Goal: Task Accomplishment & Management: Use online tool/utility

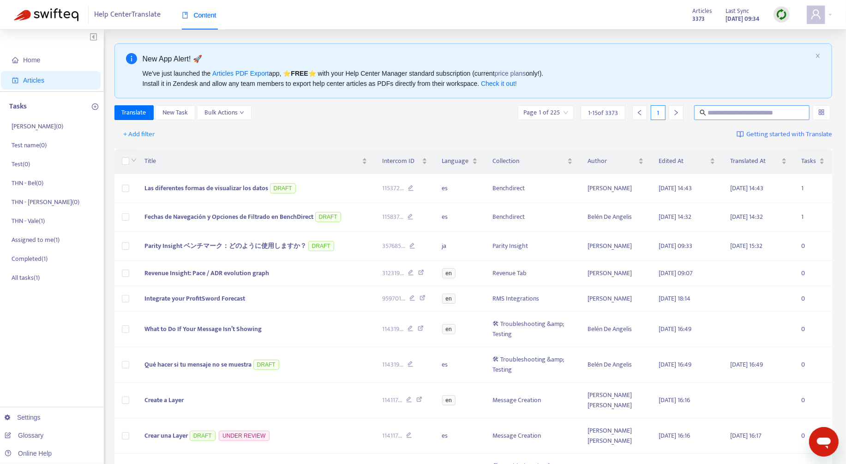
click at [723, 111] on input "text" at bounding box center [752, 113] width 89 height 10
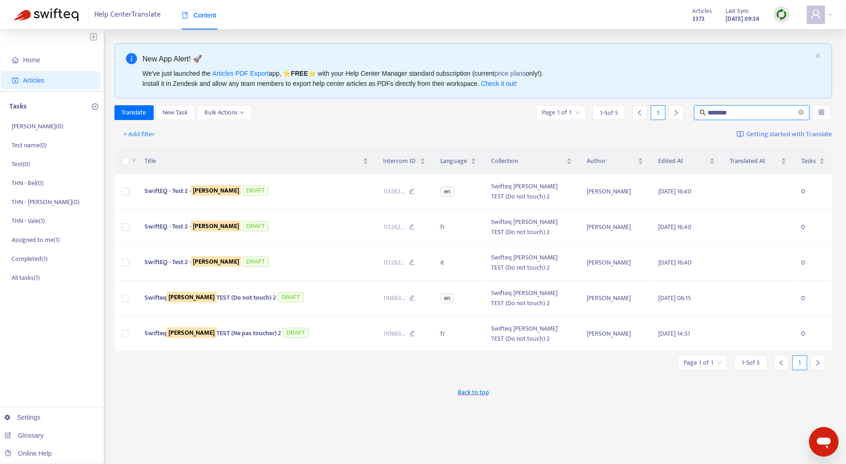
click at [730, 114] on input "********" at bounding box center [752, 113] width 89 height 10
paste input "**********"
type input "**********"
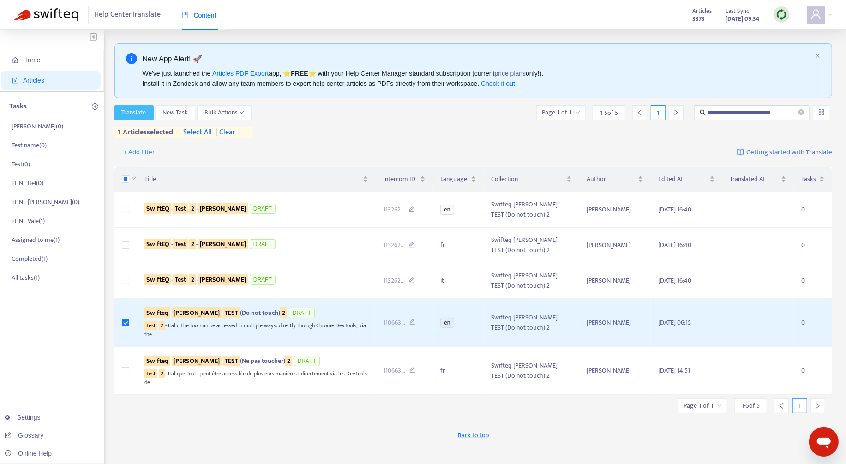
click at [122, 115] on span "Translate" at bounding box center [134, 113] width 24 height 10
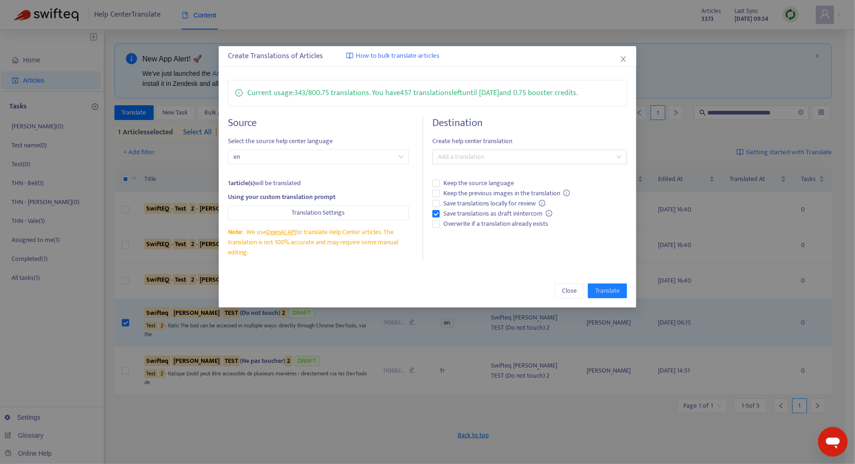
click at [493, 121] on h4 "Destination" at bounding box center [530, 123] width 195 height 12
click at [482, 155] on div at bounding box center [525, 156] width 181 height 11
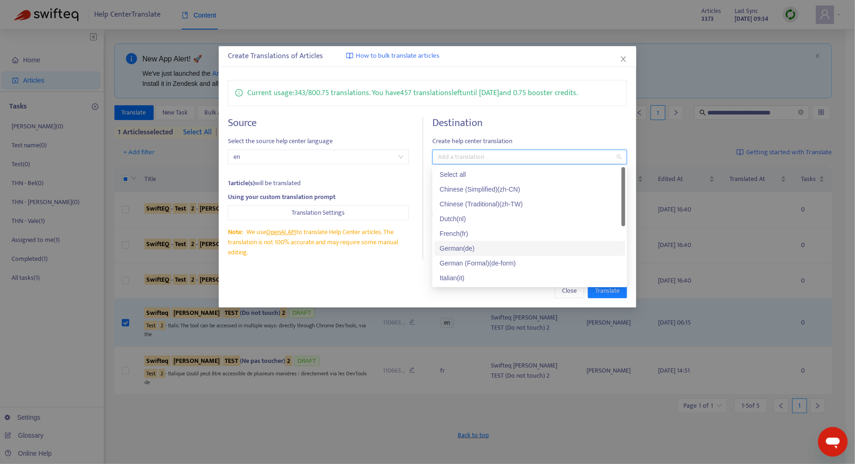
click at [477, 247] on div "German ( de )" at bounding box center [530, 248] width 180 height 10
click at [386, 294] on div "Close Translate" at bounding box center [427, 290] width 399 height 15
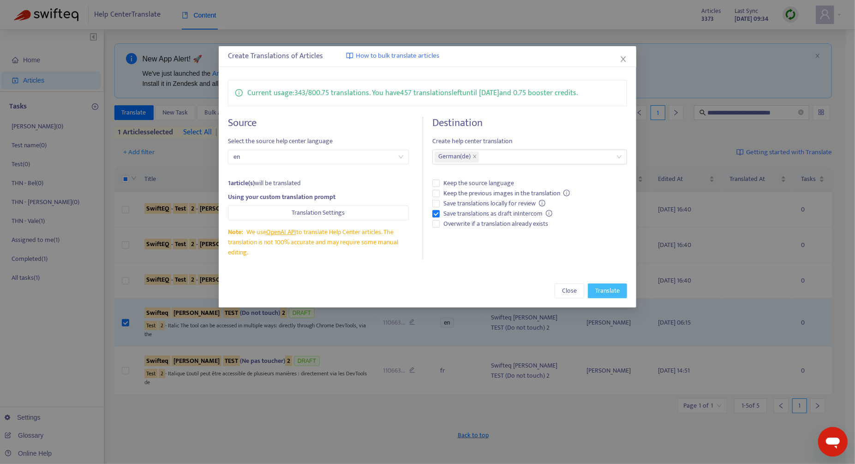
click at [608, 287] on span "Translate" at bounding box center [608, 291] width 24 height 10
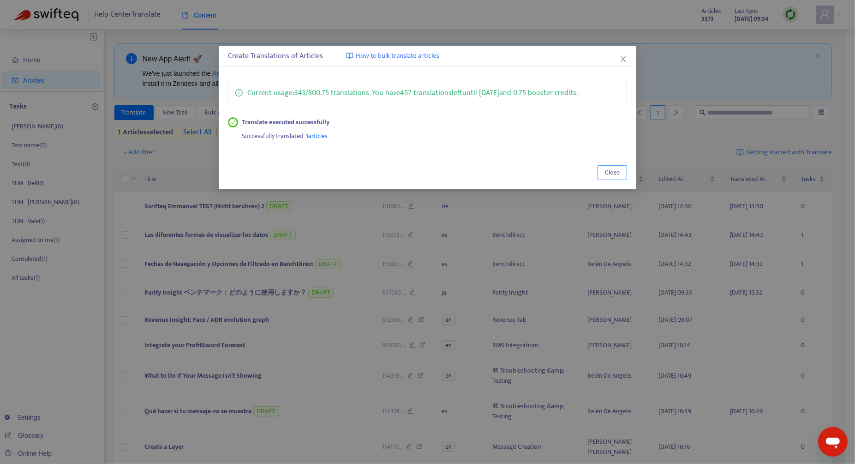
click at [604, 174] on button "Close" at bounding box center [613, 172] width 30 height 15
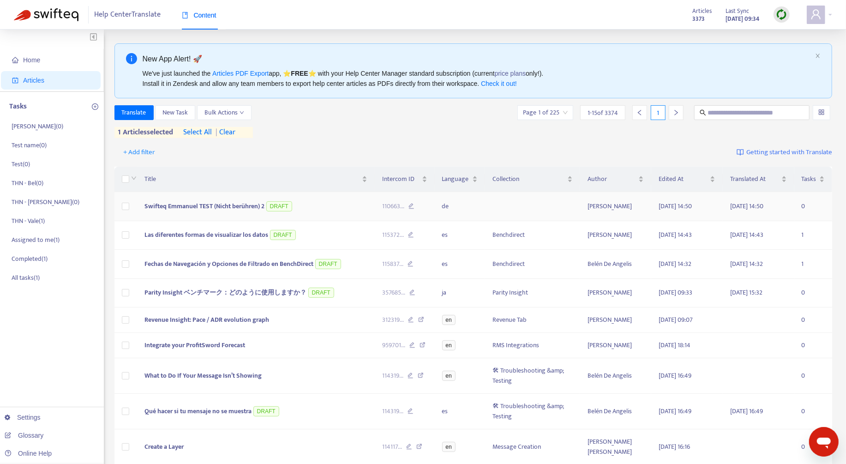
click at [232, 205] on span "Swifteq [PERSON_NAME] TEST (Nicht berühren) 2" at bounding box center [213, 206] width 136 height 11
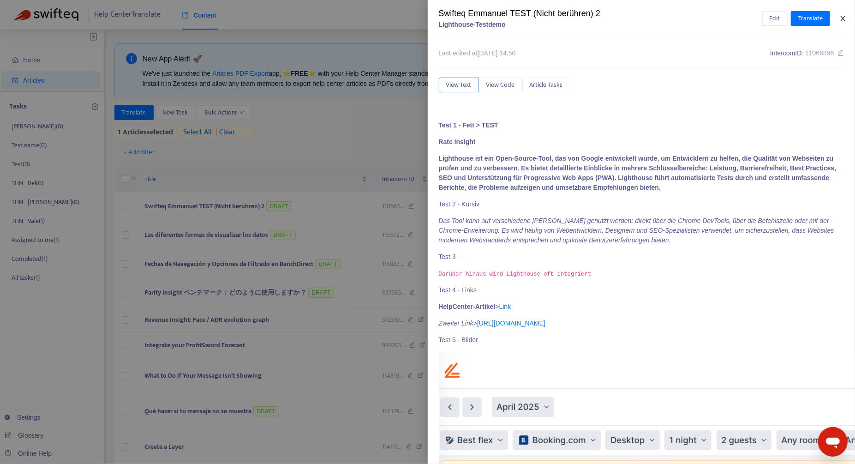
click at [843, 21] on icon "close" at bounding box center [843, 18] width 7 height 7
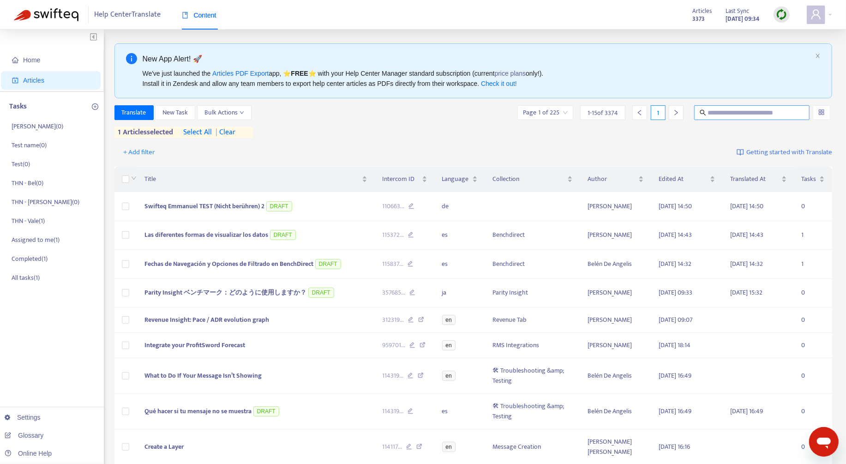
click at [742, 115] on input "text" at bounding box center [752, 113] width 89 height 10
paste input "**********"
type input "**********"
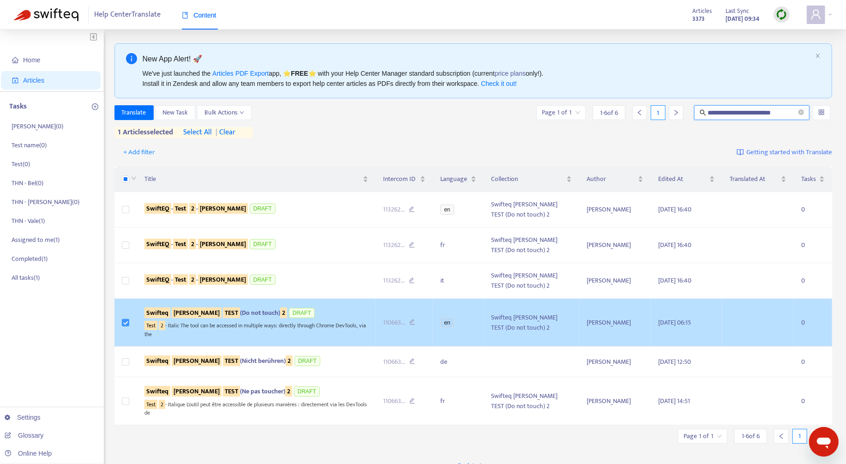
click at [127, 325] on label at bounding box center [125, 323] width 7 height 10
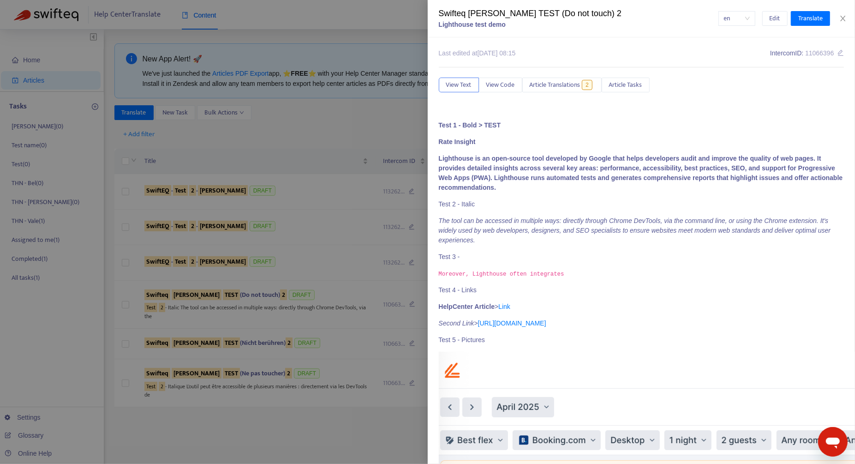
click at [250, 211] on div at bounding box center [427, 232] width 855 height 464
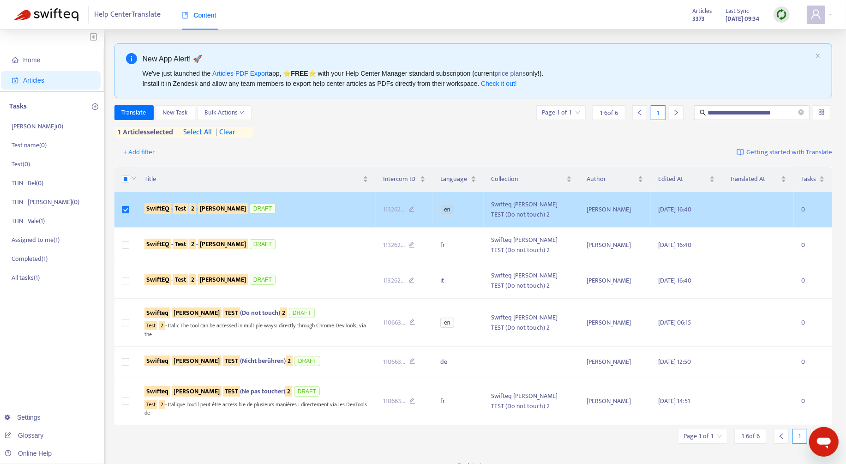
click at [347, 220] on td "SwiftEQ - Test 2 - [PERSON_NAME] DRAFT" at bounding box center [256, 210] width 239 height 36
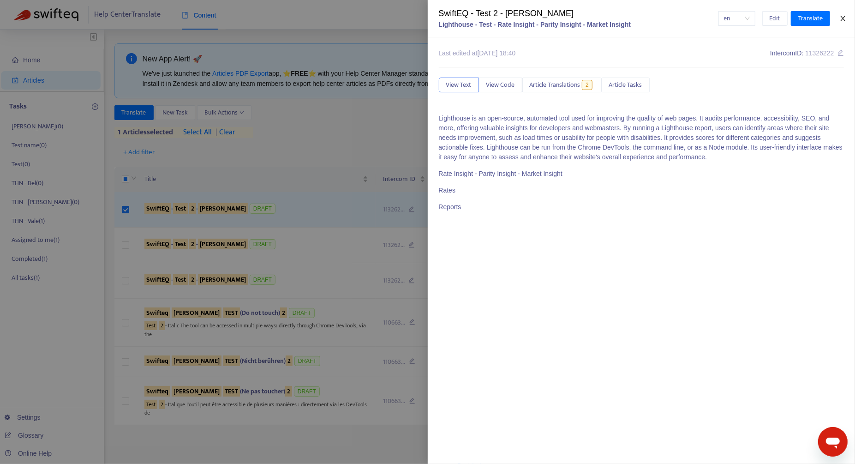
click at [846, 17] on button "Close" at bounding box center [843, 18] width 13 height 9
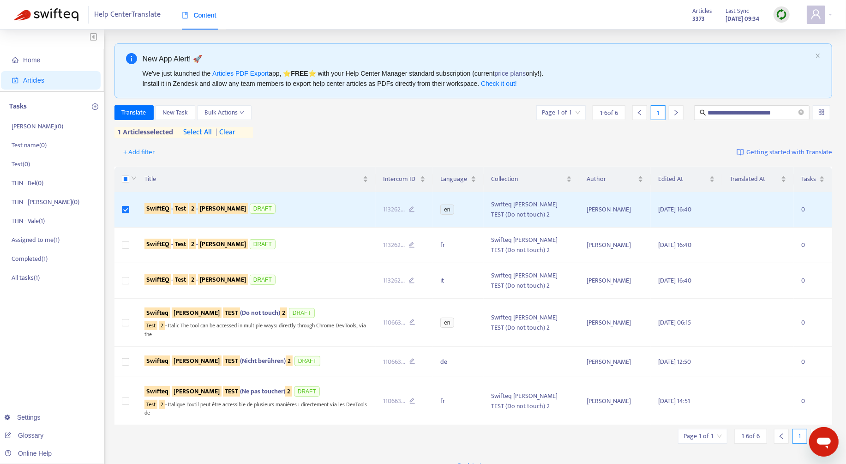
click at [779, 17] on img at bounding box center [782, 15] width 12 height 12
click at [793, 36] on link "Quick Sync" at bounding box center [800, 33] width 39 height 11
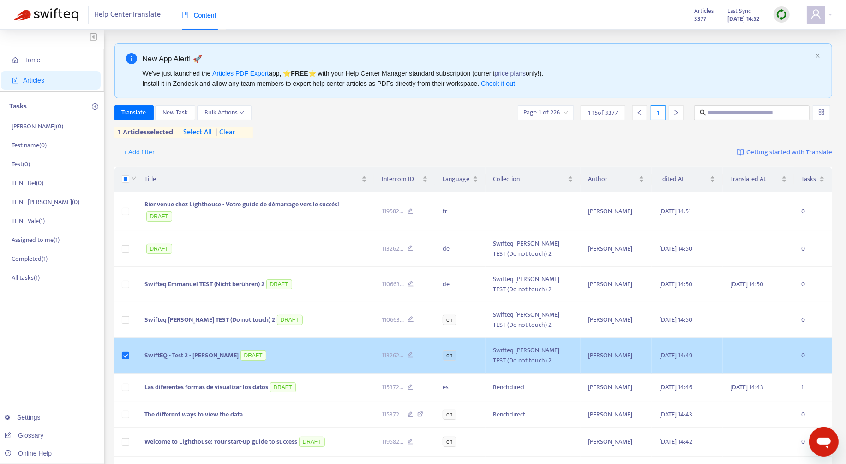
click at [337, 349] on td "SwiftEQ - Test 2 - [PERSON_NAME] DRAFT" at bounding box center [255, 356] width 237 height 36
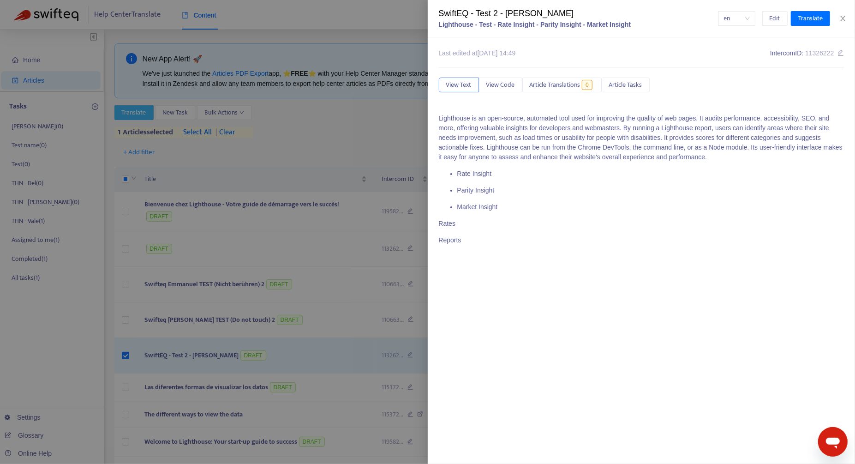
click at [142, 113] on div at bounding box center [427, 232] width 855 height 464
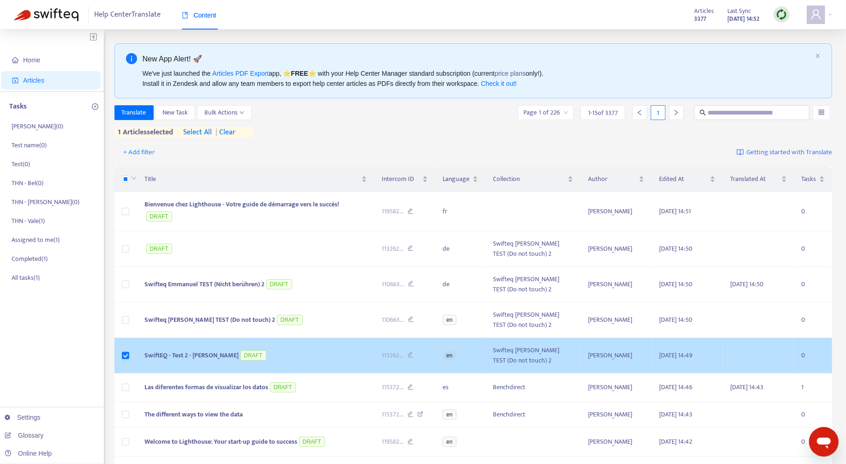
click at [314, 352] on td "SwiftEQ - Test 2 - [PERSON_NAME] DRAFT" at bounding box center [255, 356] width 237 height 36
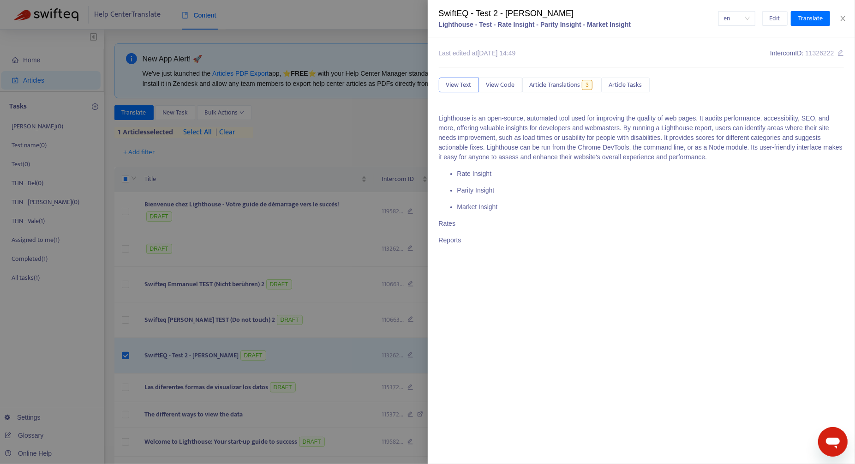
click at [128, 112] on div at bounding box center [427, 232] width 855 height 464
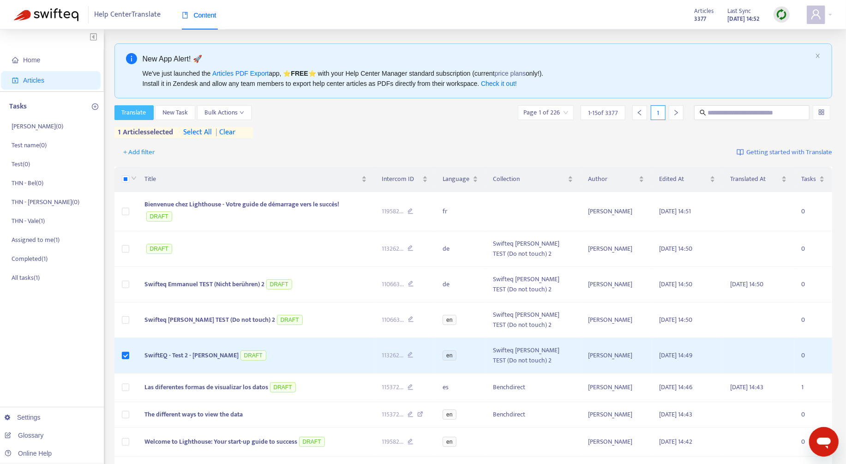
click at [125, 110] on span "Translate" at bounding box center [134, 113] width 24 height 10
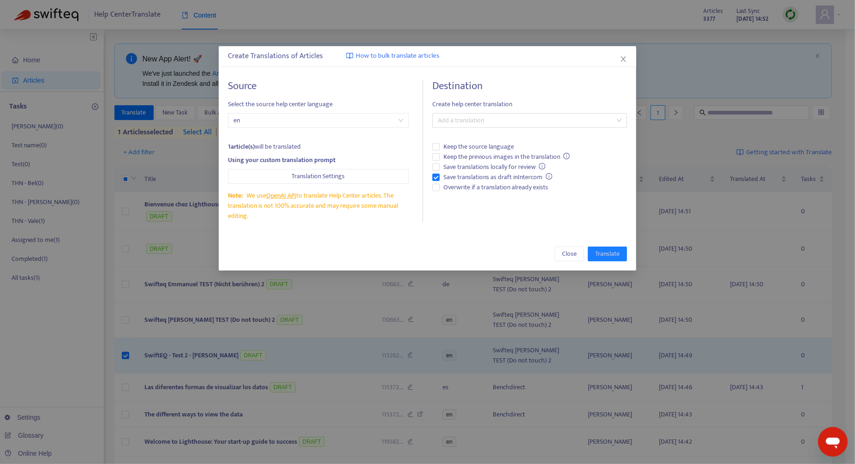
click at [503, 92] on h4 "Destination" at bounding box center [530, 86] width 195 height 12
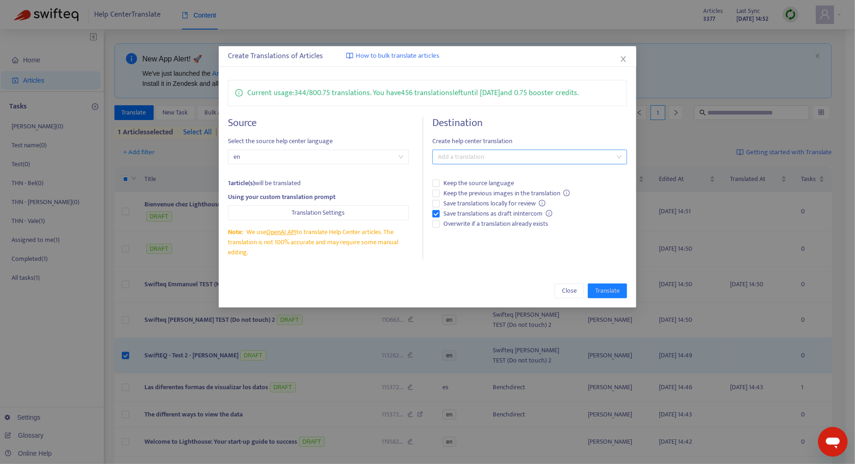
click at [504, 152] on div at bounding box center [525, 156] width 181 height 11
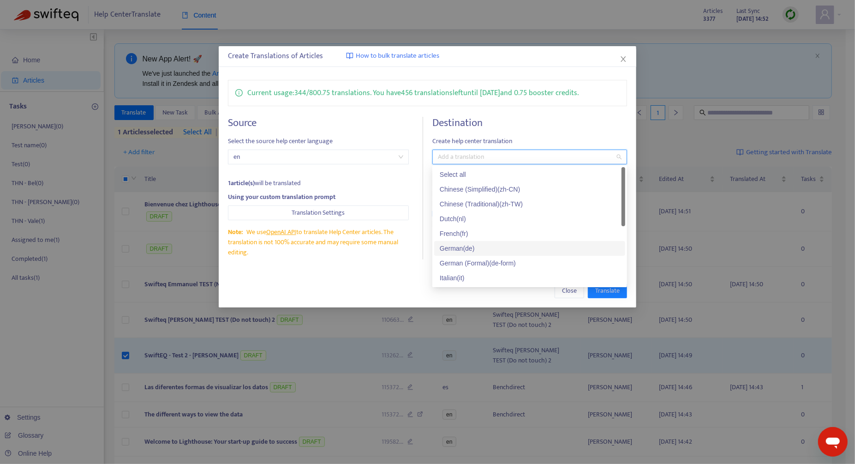
click at [488, 243] on div "German ( de )" at bounding box center [529, 248] width 191 height 15
click at [410, 281] on div "Close Translate" at bounding box center [428, 290] width 418 height 33
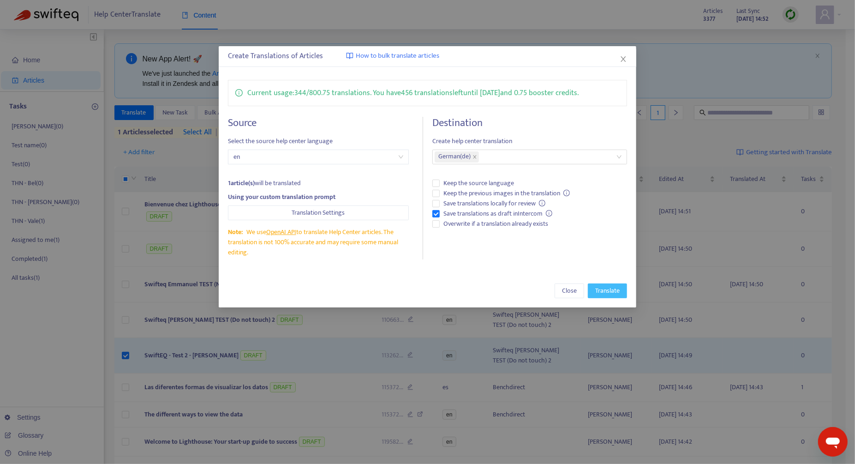
click at [613, 294] on span "Translate" at bounding box center [608, 291] width 24 height 10
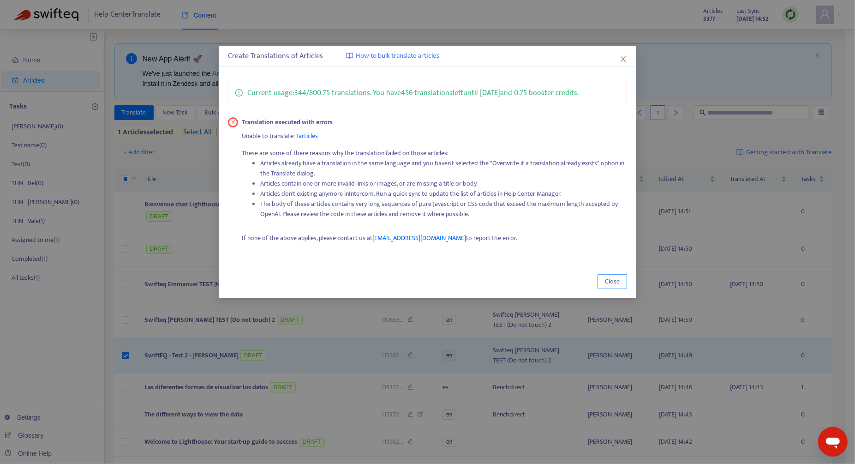
click at [613, 282] on span "Close" at bounding box center [612, 282] width 15 height 10
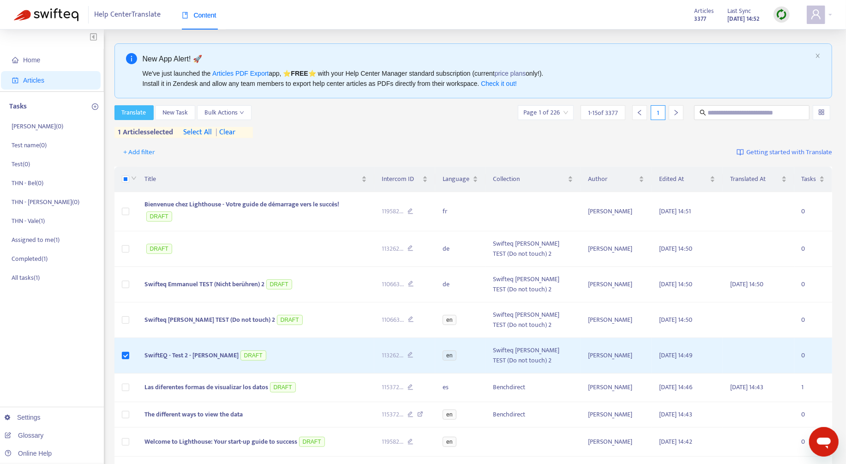
click at [122, 118] on button "Translate" at bounding box center [133, 112] width 39 height 15
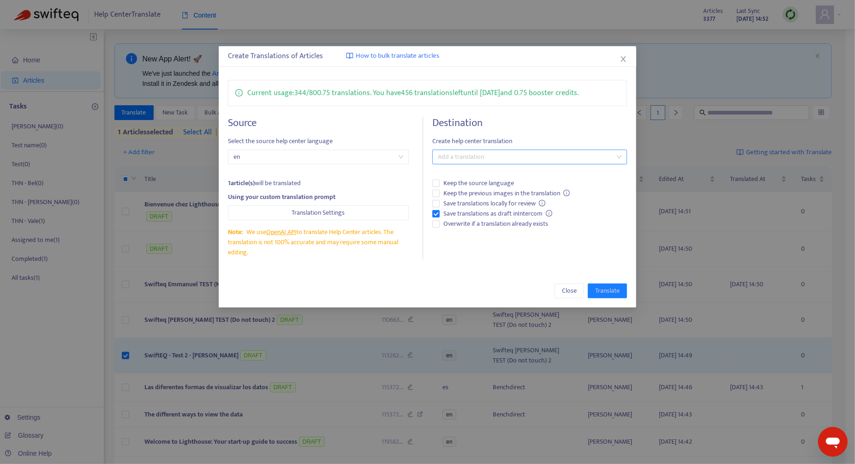
click at [481, 153] on div at bounding box center [525, 156] width 181 height 11
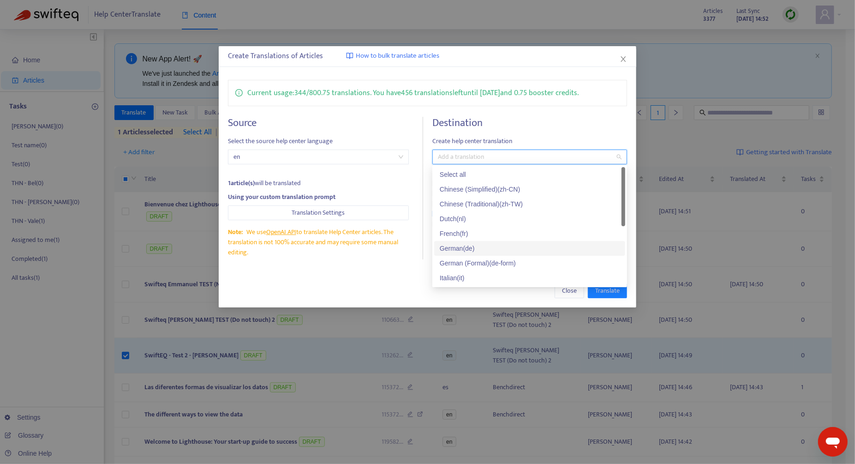
click at [473, 249] on div "German ( de )" at bounding box center [530, 248] width 180 height 10
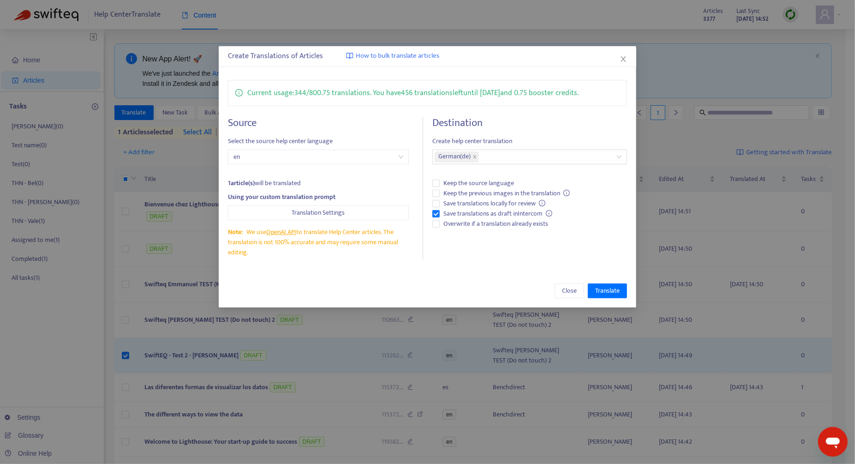
click at [406, 280] on div "Close Translate" at bounding box center [428, 290] width 418 height 33
click at [470, 224] on span "Overwrite if a translation already exists" at bounding box center [496, 224] width 112 height 10
click at [617, 288] on span "Translate" at bounding box center [608, 291] width 24 height 10
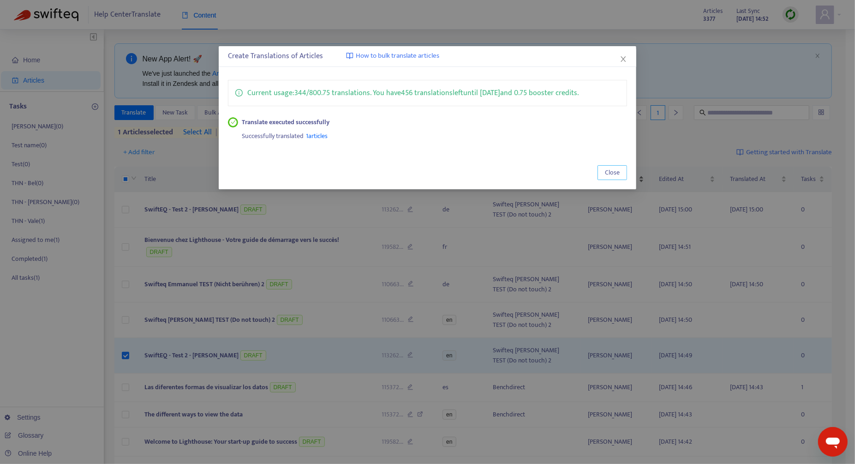
click at [622, 167] on button "Close" at bounding box center [613, 172] width 30 height 15
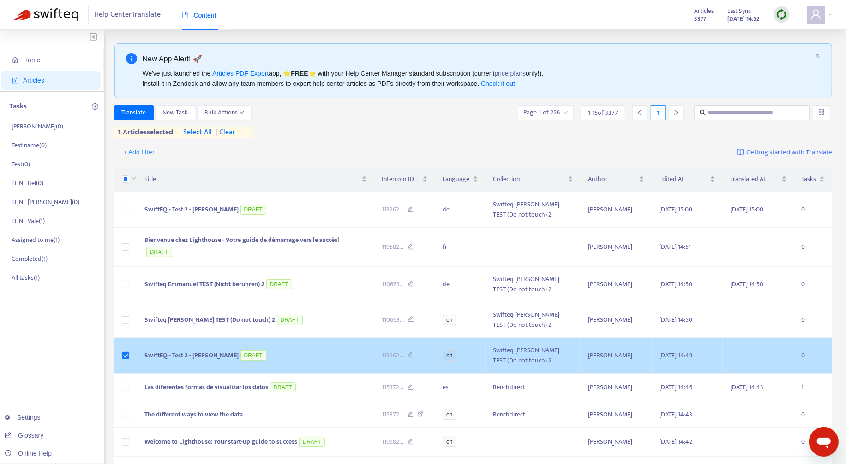
click at [305, 359] on td "SwiftEQ - Test 2 - [PERSON_NAME] DRAFT" at bounding box center [255, 356] width 237 height 36
click at [346, 354] on td "SwiftEQ - Test 2 - [PERSON_NAME] DRAFT" at bounding box center [255, 356] width 237 height 36
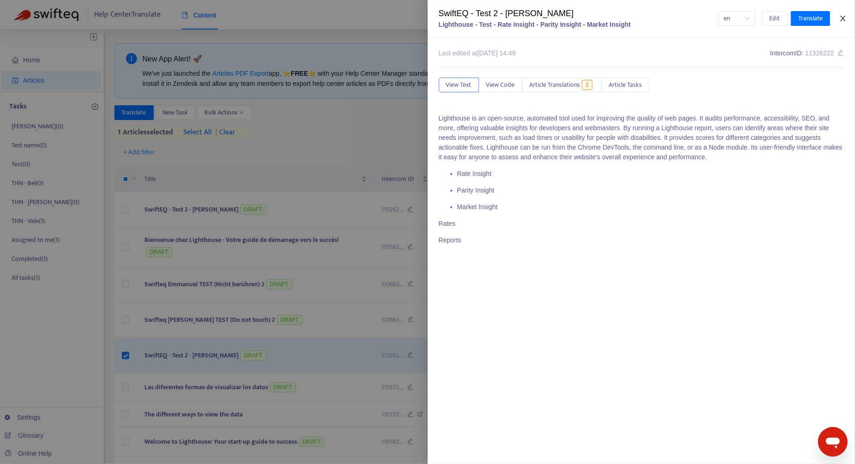
click at [844, 18] on icon "close" at bounding box center [843, 19] width 5 height 6
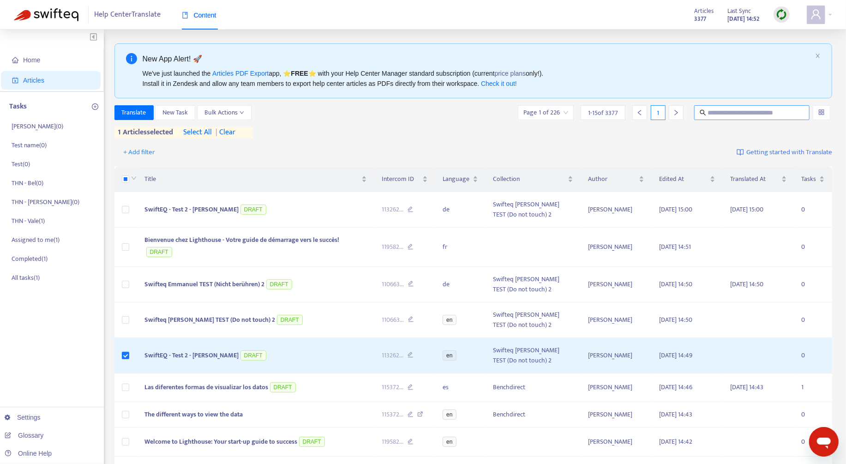
click at [759, 108] on input "text" at bounding box center [752, 113] width 89 height 10
paste input "**********"
type input "**********"
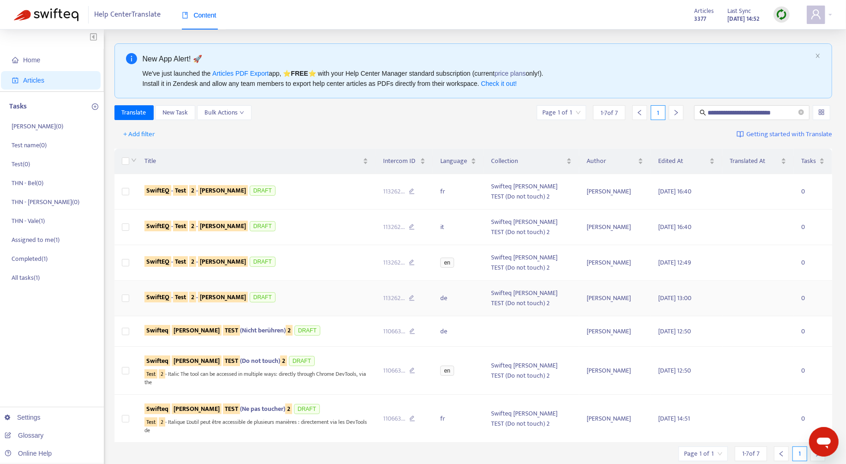
click at [303, 298] on div "SwiftEQ - Test 2 - [PERSON_NAME] DRAFT" at bounding box center [257, 298] width 224 height 14
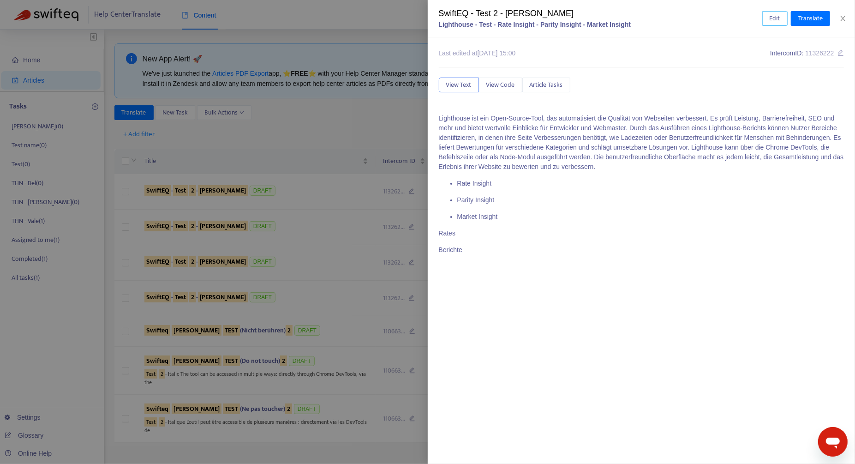
click at [779, 20] on span "Edit" at bounding box center [775, 18] width 11 height 10
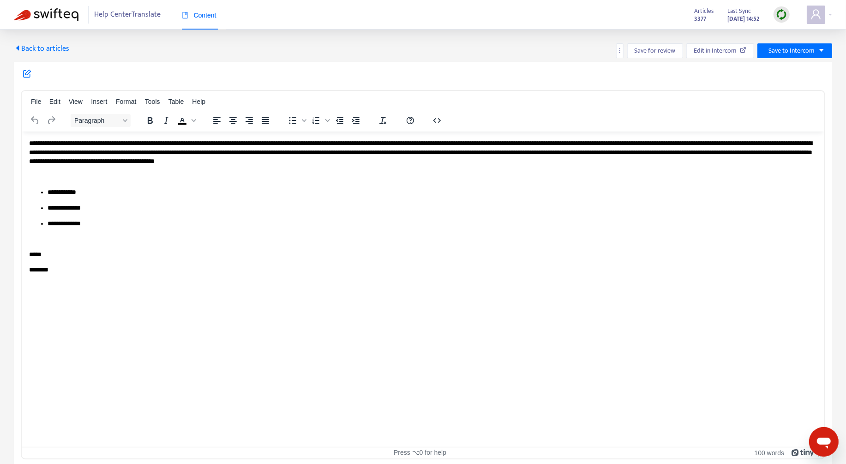
click at [682, 161] on p "**********" at bounding box center [423, 152] width 788 height 27
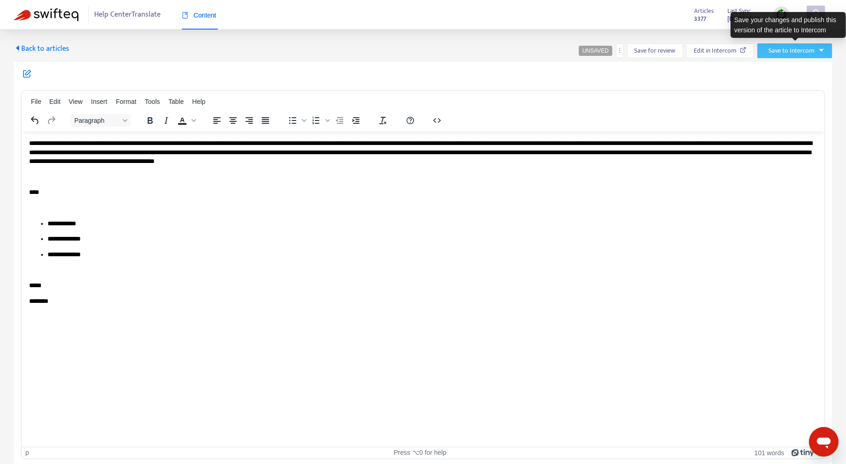
click at [803, 52] on span "Save to Intercom" at bounding box center [792, 51] width 46 height 10
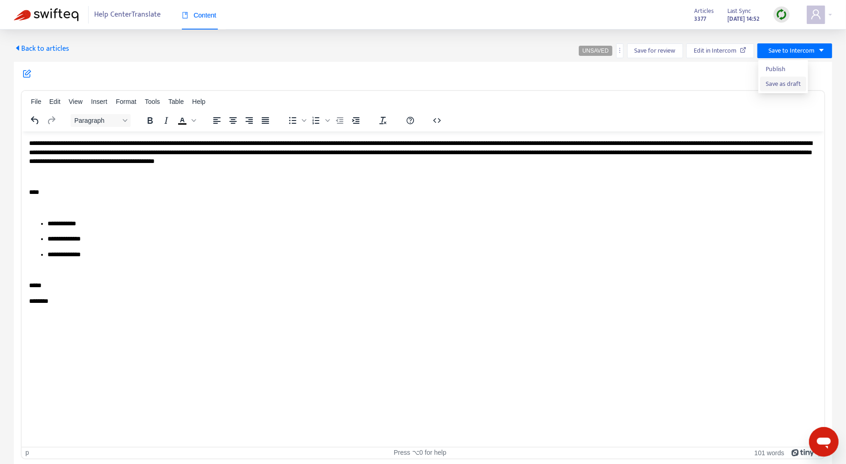
click at [789, 90] on li "Save as draft" at bounding box center [783, 84] width 46 height 15
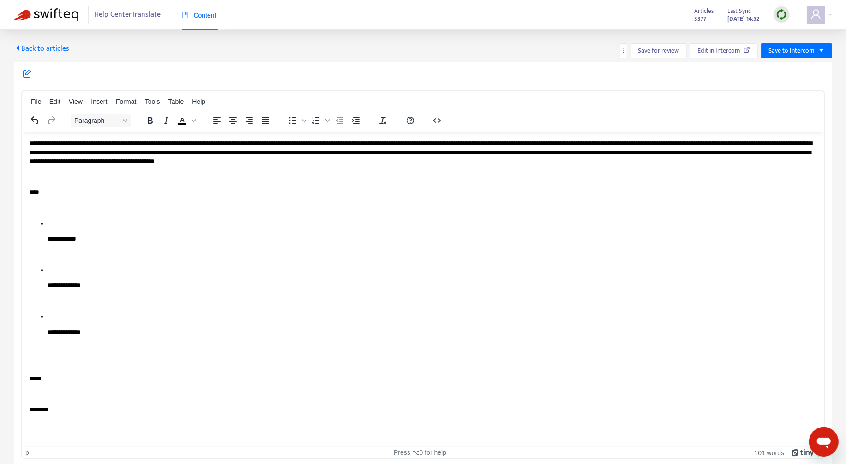
click at [53, 46] on span "Back to articles" at bounding box center [41, 48] width 55 height 12
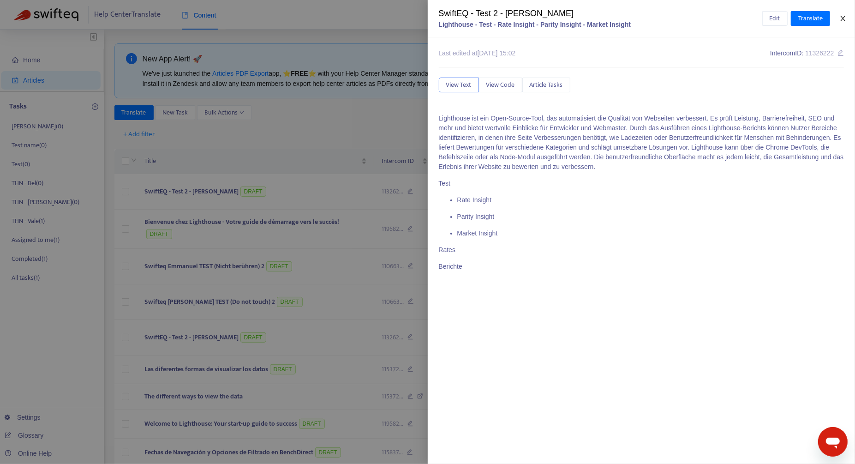
click at [841, 22] on icon "close" at bounding box center [843, 18] width 7 height 7
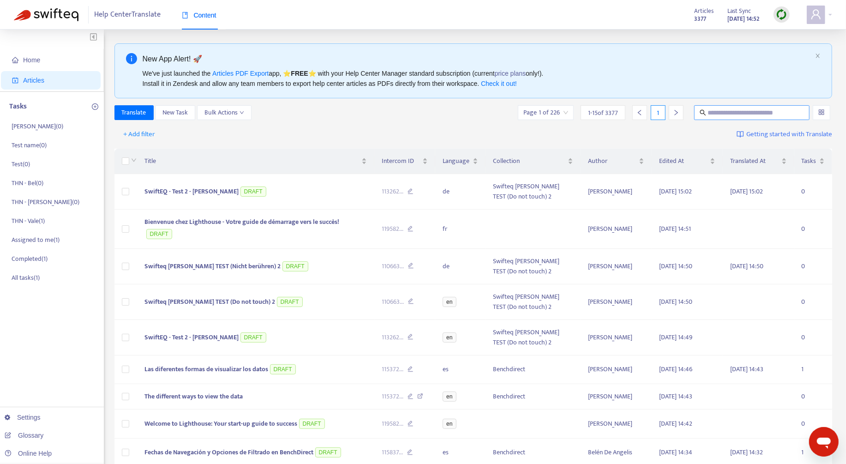
click at [718, 110] on input "text" at bounding box center [752, 113] width 89 height 10
paste input "**********"
type input "**********"
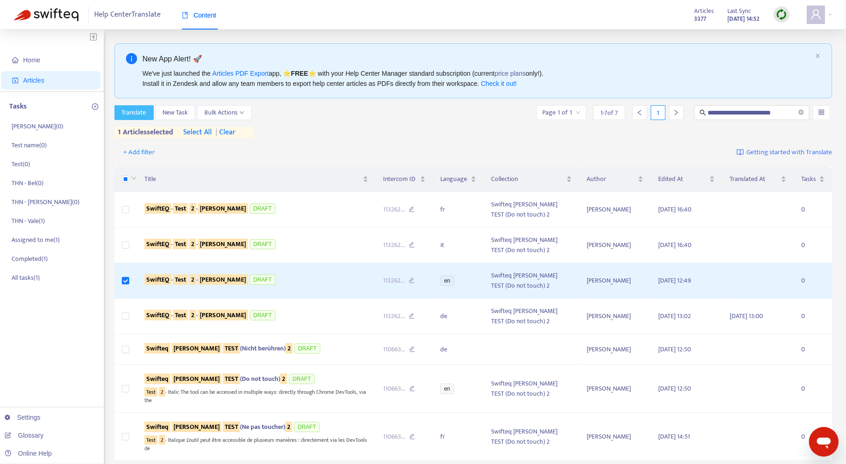
click at [137, 110] on span "Translate" at bounding box center [134, 113] width 24 height 10
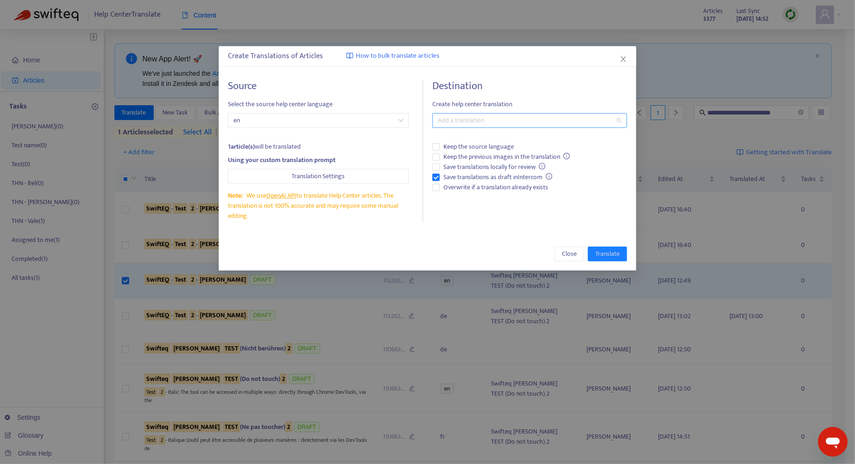
click at [474, 119] on div "Destination Create help center translation Add a translation Keep the source la…" at bounding box center [530, 151] width 195 height 143
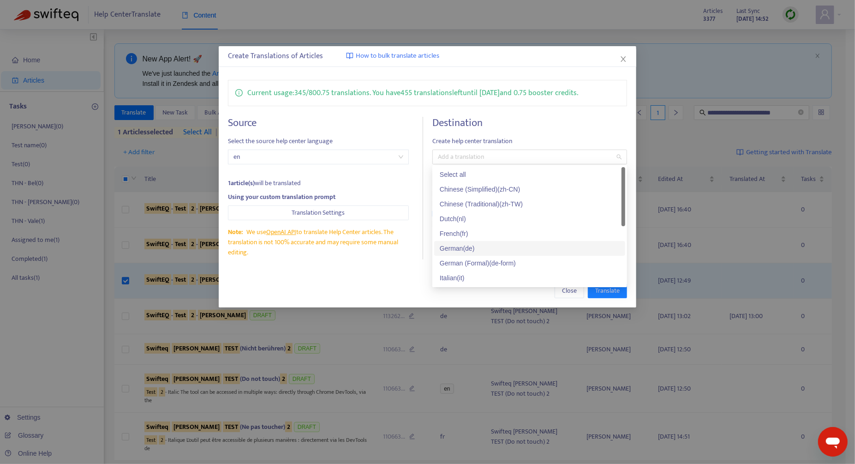
click at [471, 251] on div "German ( de )" at bounding box center [530, 248] width 180 height 10
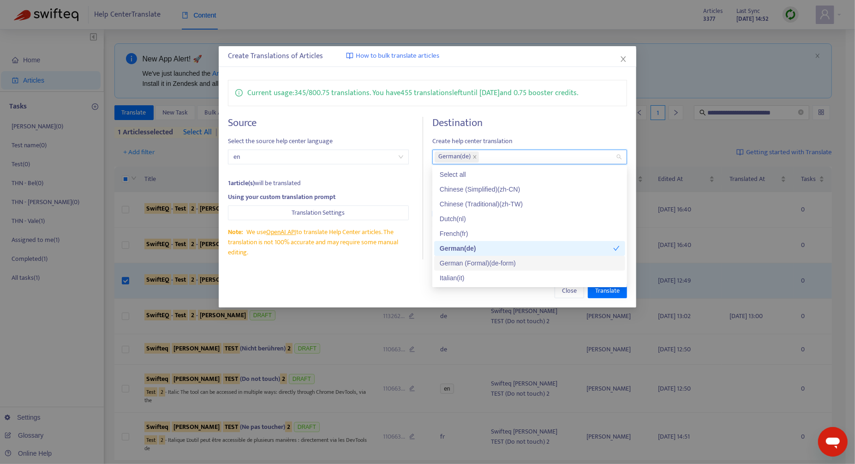
click at [371, 283] on div "Close Translate" at bounding box center [427, 290] width 399 height 15
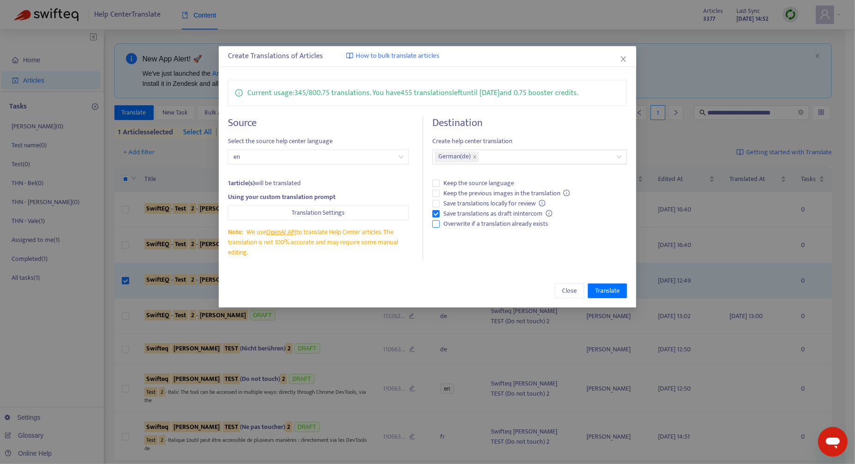
click at [465, 226] on span "Overwrite if a translation already exists" at bounding box center [496, 224] width 112 height 10
click at [609, 292] on span "Translate" at bounding box center [608, 291] width 24 height 10
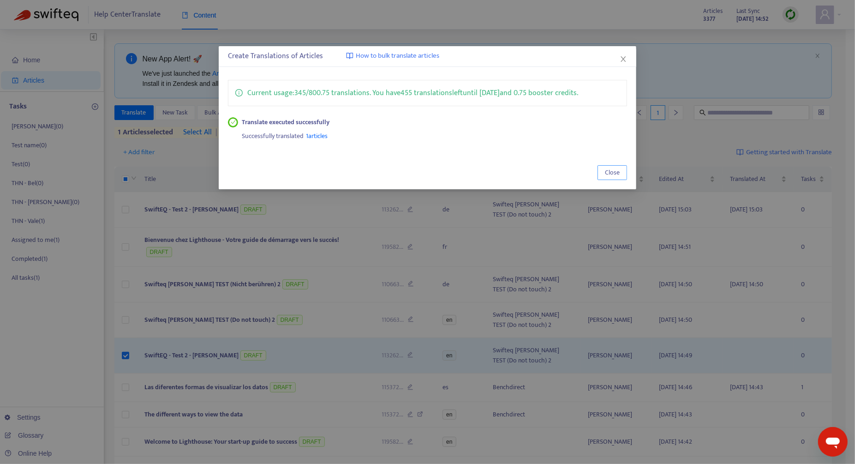
click at [620, 172] on button "Close" at bounding box center [613, 172] width 30 height 15
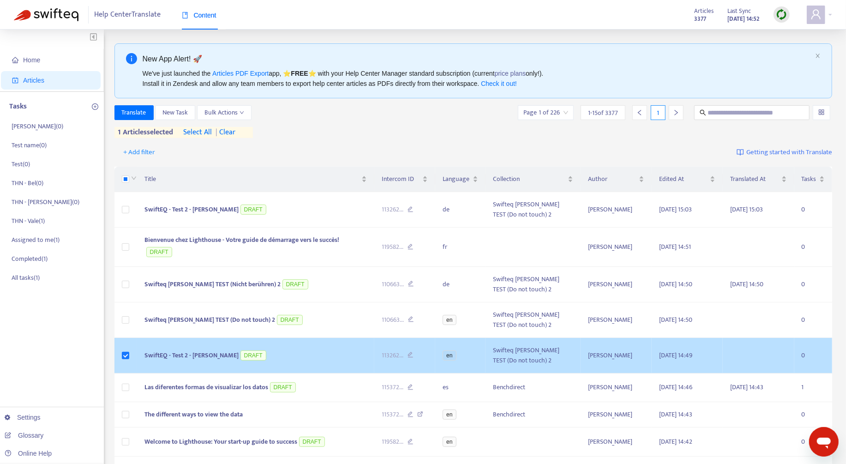
click at [346, 352] on td "SwiftEQ - Test 2 - [PERSON_NAME] DRAFT" at bounding box center [255, 356] width 237 height 36
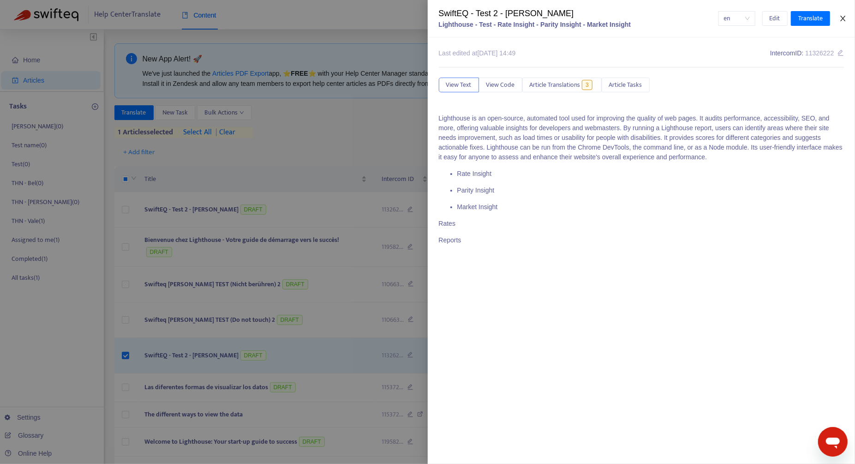
click at [846, 17] on button "Close" at bounding box center [843, 18] width 13 height 9
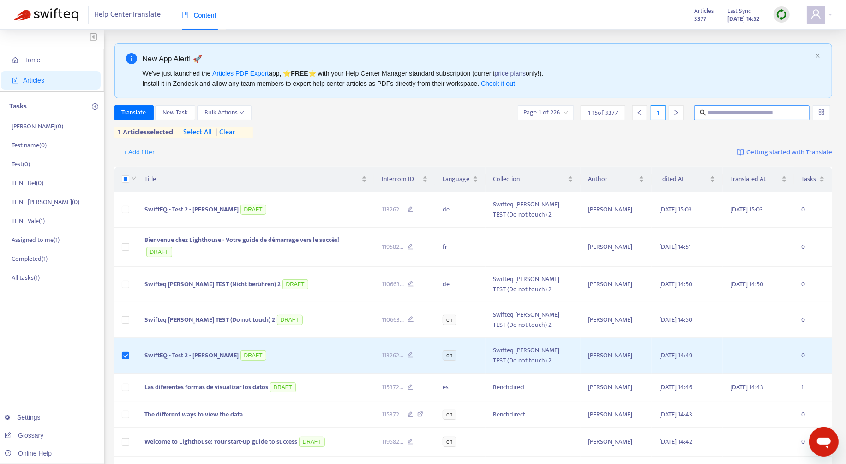
click at [721, 113] on input "text" at bounding box center [752, 113] width 89 height 10
paste input "**********"
type input "**********"
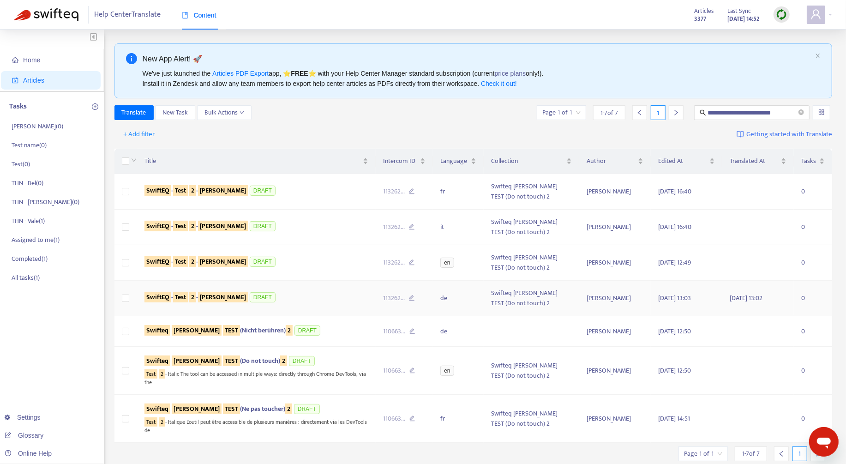
click at [308, 300] on div "SwiftEQ - Test 2 - [PERSON_NAME] DRAFT" at bounding box center [257, 298] width 224 height 14
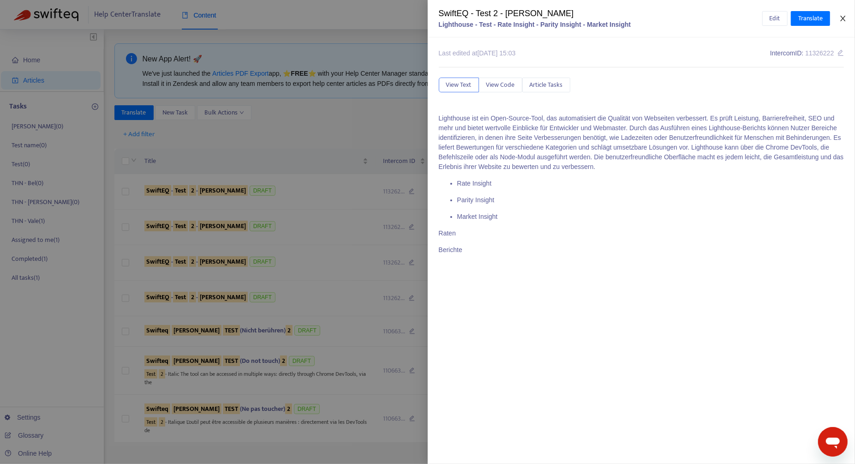
click at [842, 14] on button "Close" at bounding box center [843, 18] width 13 height 9
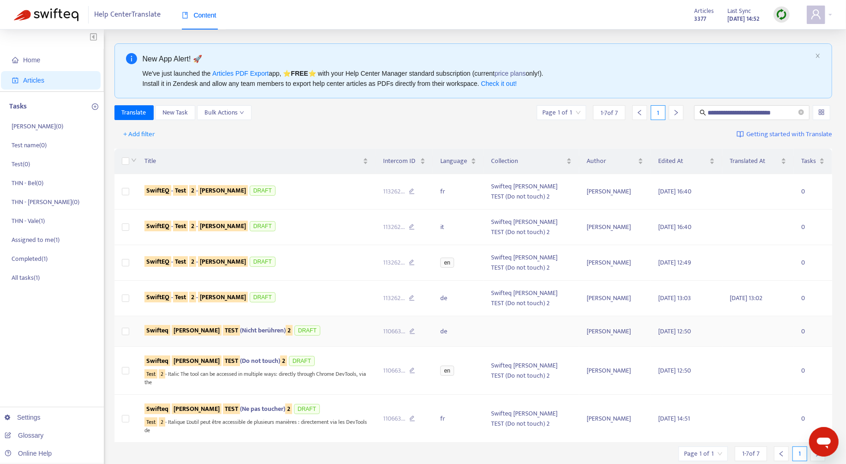
click at [336, 322] on td "Swifteq [PERSON_NAME] (Nicht berühren) 2 DRAFT" at bounding box center [256, 331] width 239 height 30
click at [338, 332] on div "Swifteq [PERSON_NAME] (Nicht berühren) 2 DRAFT" at bounding box center [257, 331] width 224 height 14
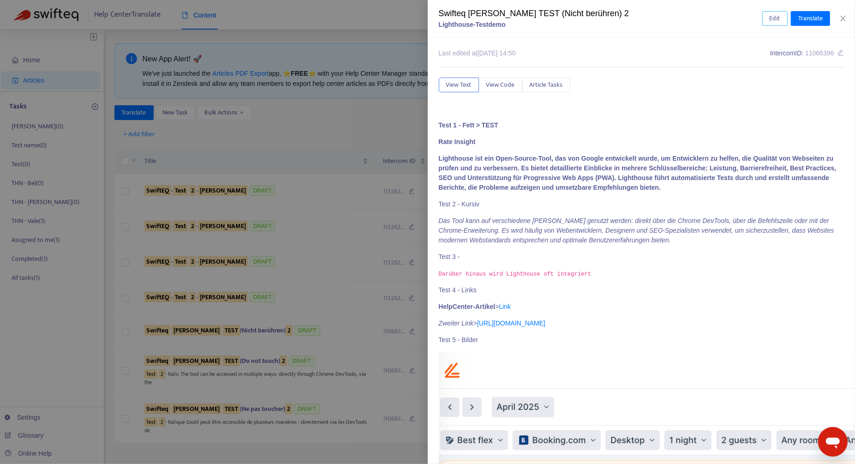
click at [766, 17] on button "Edit" at bounding box center [775, 18] width 25 height 15
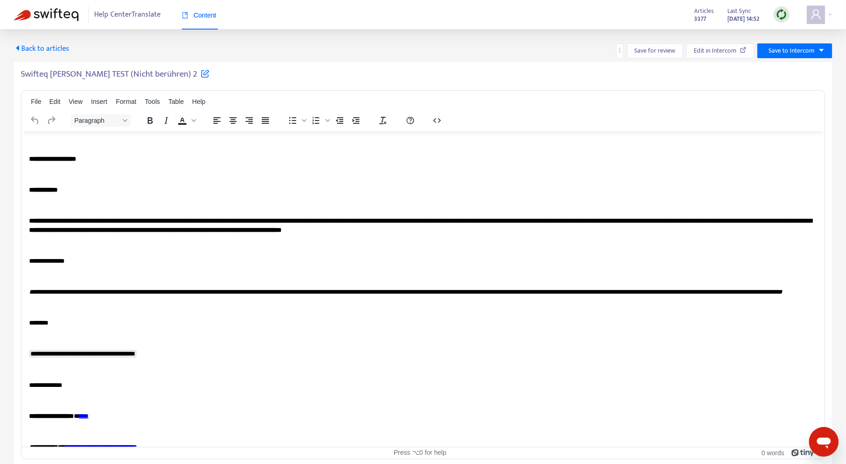
click at [34, 50] on span "Back to articles" at bounding box center [41, 48] width 55 height 12
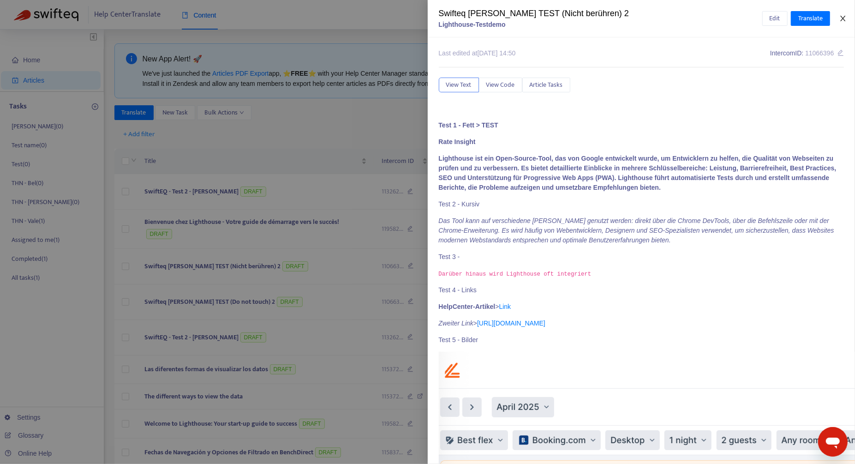
click at [843, 18] on icon "close" at bounding box center [843, 18] width 7 height 7
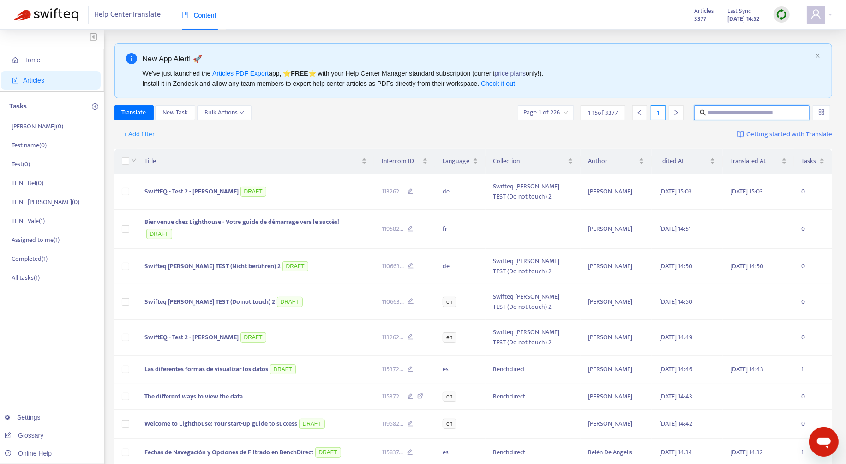
click at [730, 111] on input "text" at bounding box center [752, 113] width 89 height 10
paste input "**********"
type input "**********"
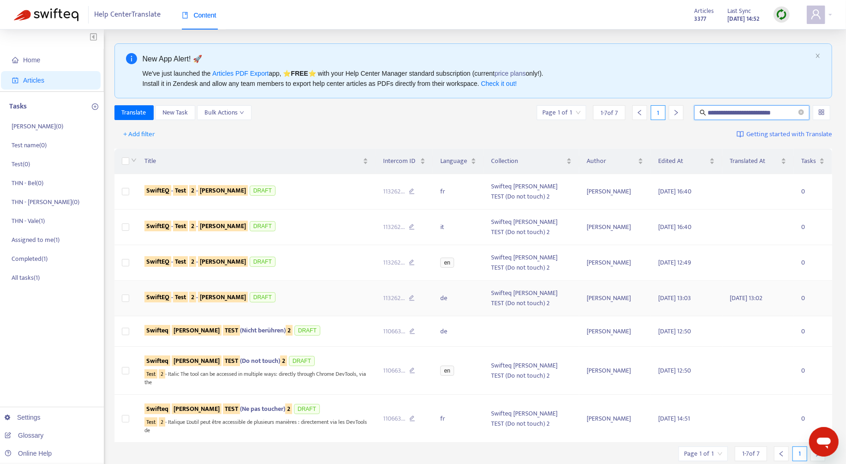
click at [295, 297] on div "SwiftEQ - Test 2 - [PERSON_NAME] DRAFT" at bounding box center [257, 298] width 224 height 14
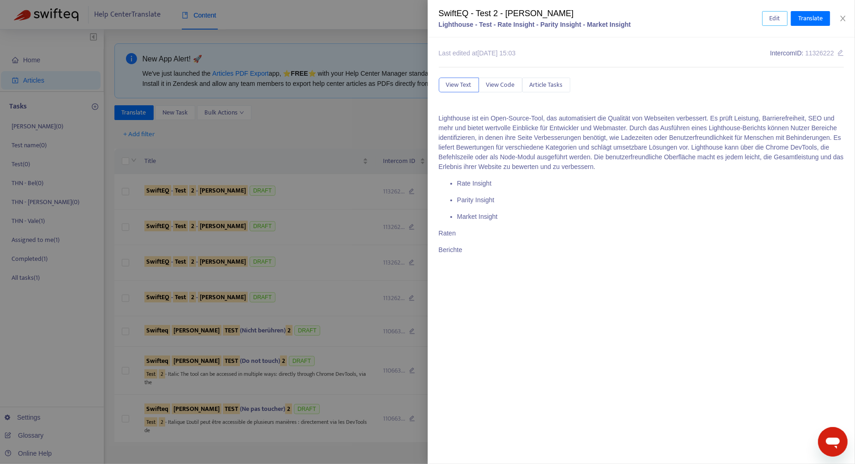
click at [775, 16] on span "Edit" at bounding box center [775, 18] width 11 height 10
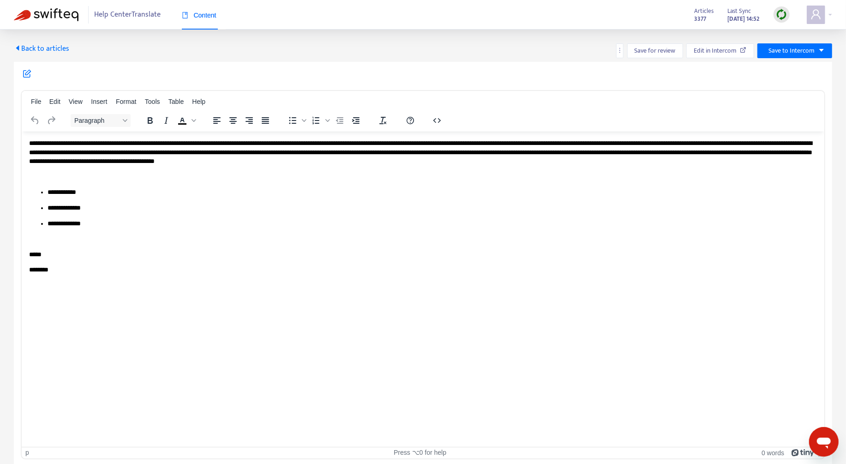
click at [660, 169] on body "**********" at bounding box center [423, 214] width 788 height 151
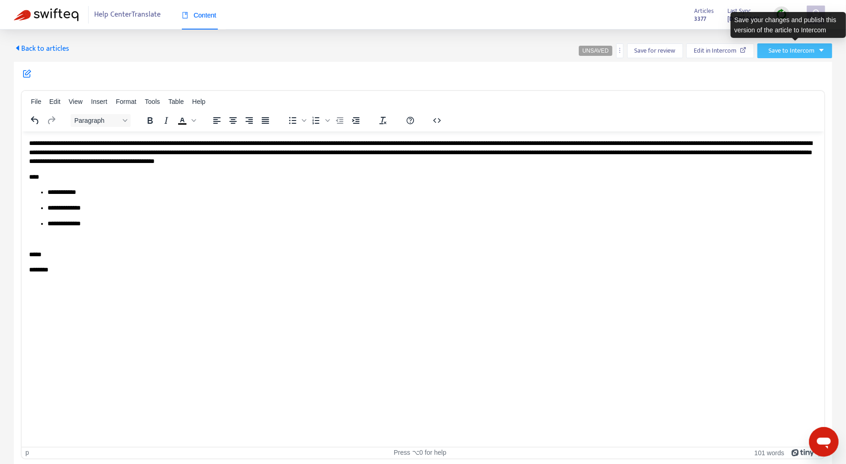
click at [827, 50] on button "Save to Intercom" at bounding box center [795, 50] width 75 height 15
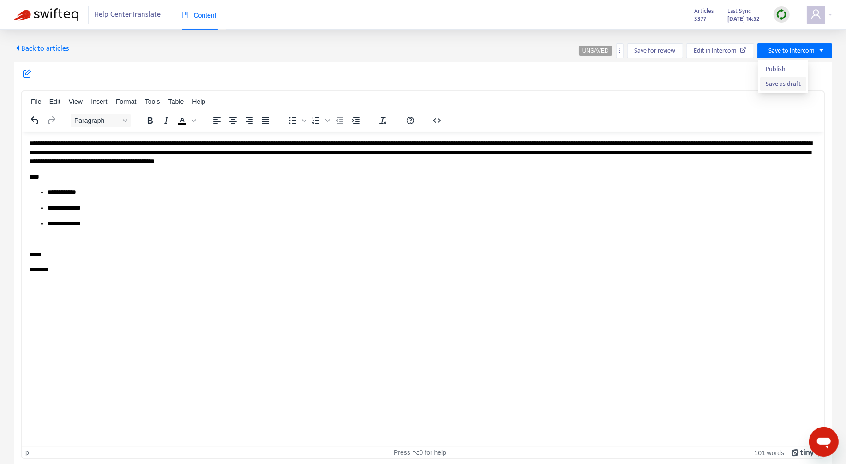
click at [797, 81] on span "Save as draft" at bounding box center [783, 84] width 35 height 10
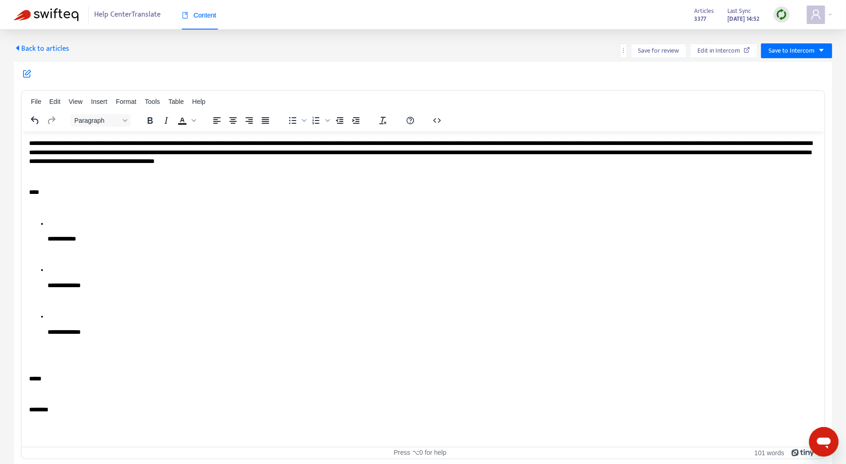
click at [45, 48] on span "Back to articles" at bounding box center [41, 48] width 55 height 12
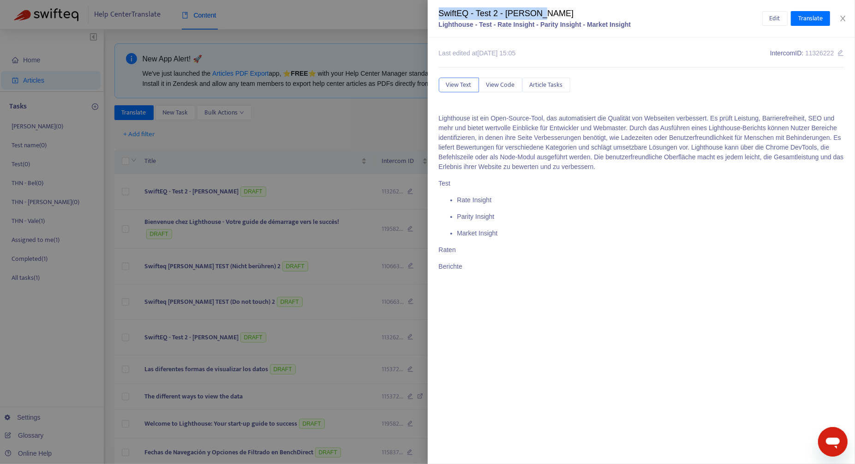
drag, startPoint x: 557, startPoint y: 16, endPoint x: 438, endPoint y: 17, distance: 119.6
click at [438, 17] on div "SwiftEQ - Test 2 - [PERSON_NAME] - Test - Rate Insight - Parity Insight - Marke…" at bounding box center [642, 18] width 428 height 37
copy div "SwiftEQ - Test 2 - [PERSON_NAME]"
drag, startPoint x: 768, startPoint y: 53, endPoint x: 846, endPoint y: 52, distance: 78.5
click at [846, 52] on div "Last edited at [DATE] 15:05 Intercom ID: 11326222 View Text View Code Article T…" at bounding box center [642, 250] width 428 height 427
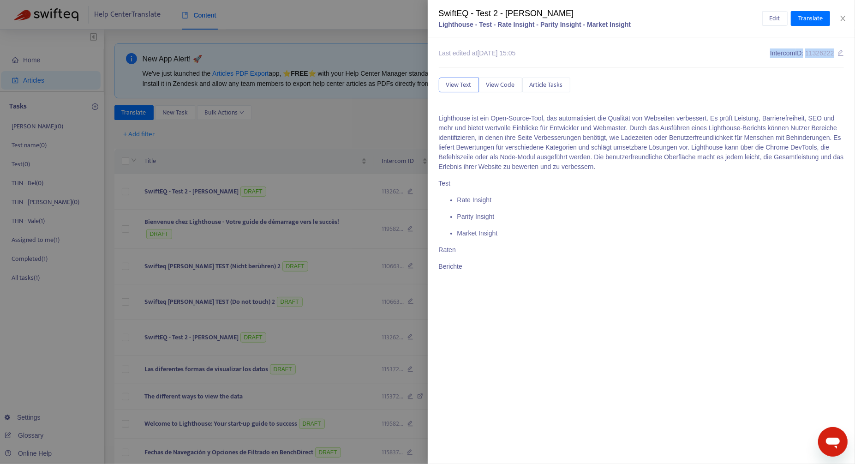
copy div "Intercom ID: 11326222"
click at [319, 209] on div at bounding box center [427, 232] width 855 height 464
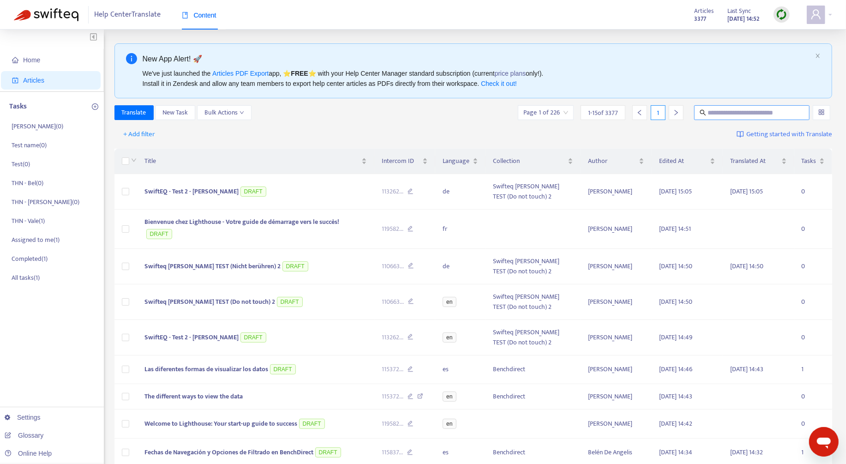
click at [721, 114] on input "text" at bounding box center [752, 113] width 89 height 10
paste input "********"
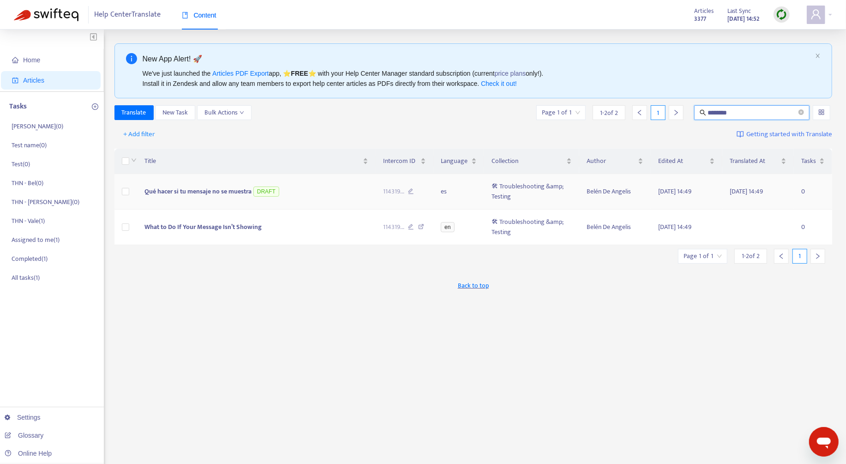
click at [218, 187] on span "Qué hacer si tu mensaje no se muestra" at bounding box center [198, 191] width 107 height 11
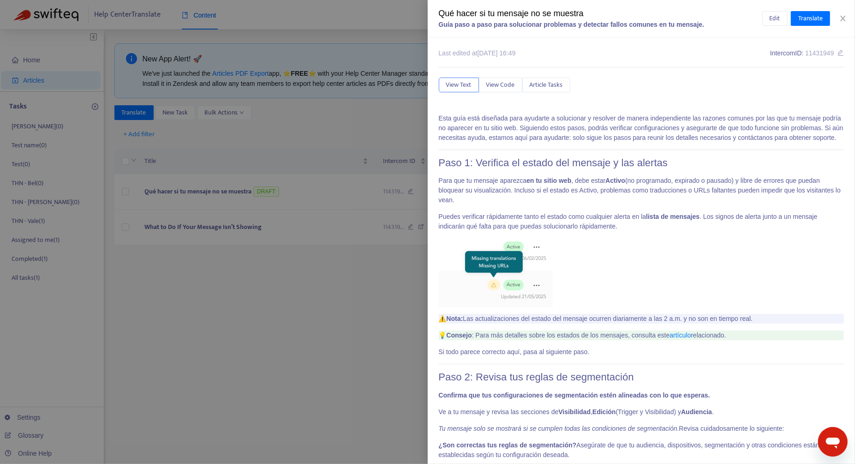
click at [297, 235] on div at bounding box center [427, 232] width 855 height 464
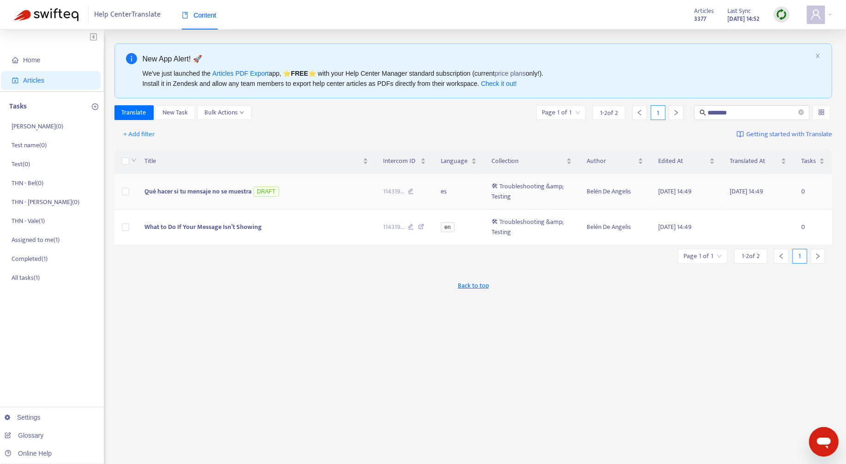
click at [274, 197] on td "Qué hacer si tu mensaje no se muestra DRAFT" at bounding box center [256, 192] width 239 height 36
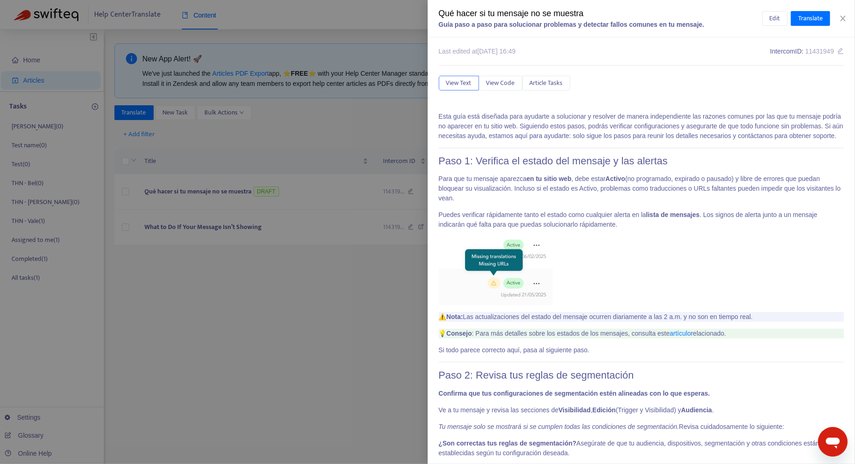
scroll to position [2, 0]
click at [569, 12] on div "Qué hacer si tu mensaje no se muestra" at bounding box center [601, 13] width 324 height 12
copy div "Qué hacer si tu mensaje no se muestra"
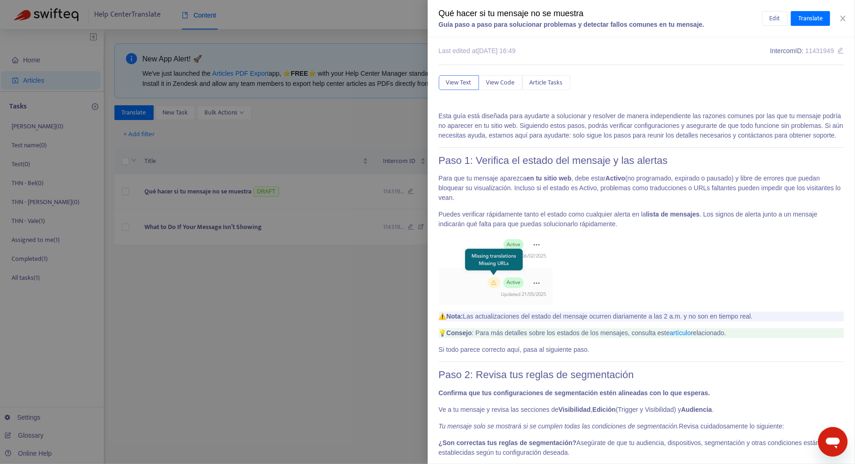
click at [326, 42] on div at bounding box center [427, 232] width 855 height 464
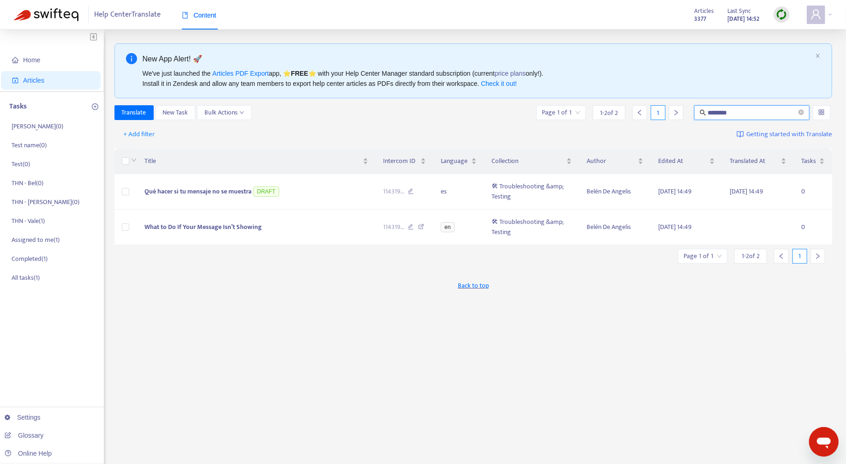
click at [749, 116] on input "********" at bounding box center [752, 113] width 89 height 10
paste input "text"
type input "********"
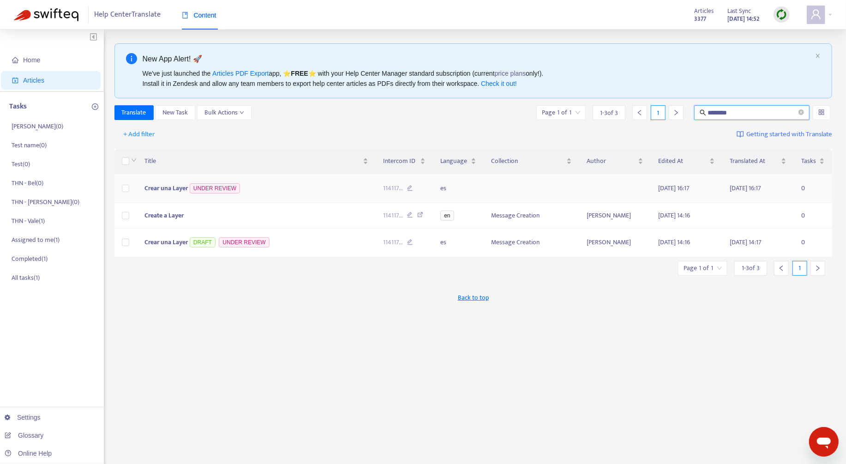
click at [307, 189] on td "Crear una Layer UNDER REVIEW" at bounding box center [256, 188] width 239 height 29
click at [174, 185] on span "Crear una Layer" at bounding box center [166, 188] width 43 height 11
drag, startPoint x: 141, startPoint y: 190, endPoint x: 188, endPoint y: 190, distance: 47.1
click at [188, 190] on td "Crear una Layer UNDER REVIEW" at bounding box center [256, 188] width 239 height 29
copy span "Crear una Layer"
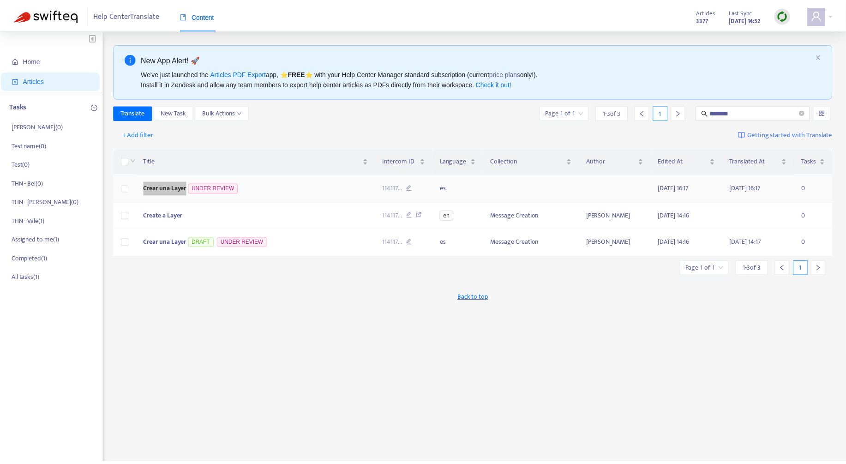
scroll to position [119, 0]
